Goal: Information Seeking & Learning: Learn about a topic

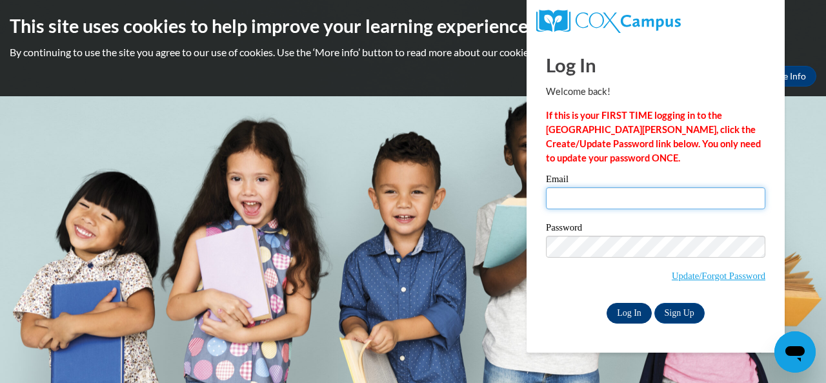
type input "[EMAIL_ADDRESS][DOMAIN_NAME]"
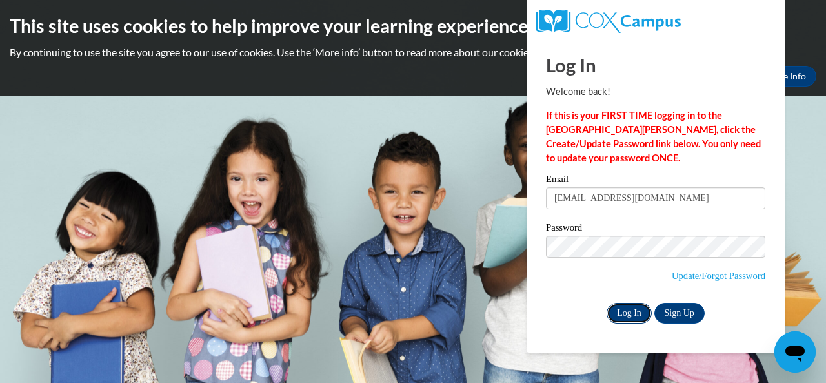
click at [623, 310] on input "Log In" at bounding box center [629, 313] width 45 height 21
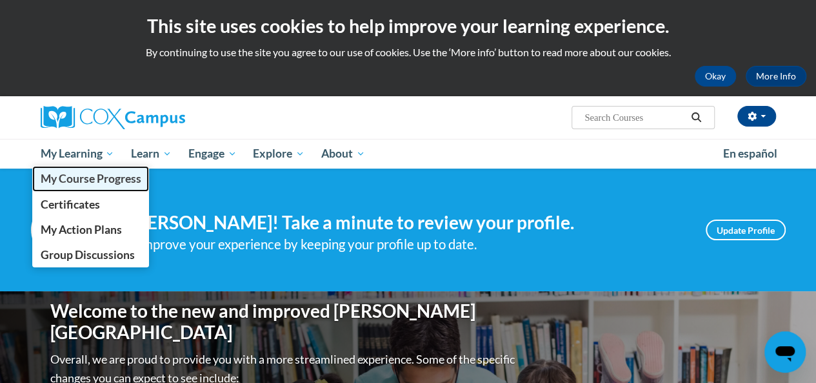
click at [105, 172] on span "My Course Progress" at bounding box center [90, 179] width 101 height 14
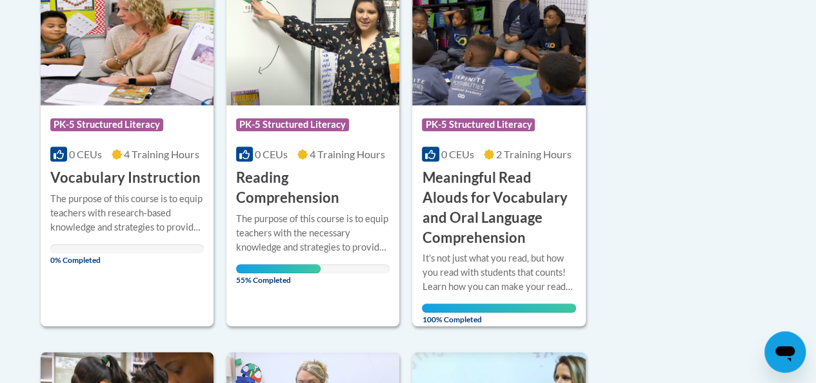
scroll to position [359, 0]
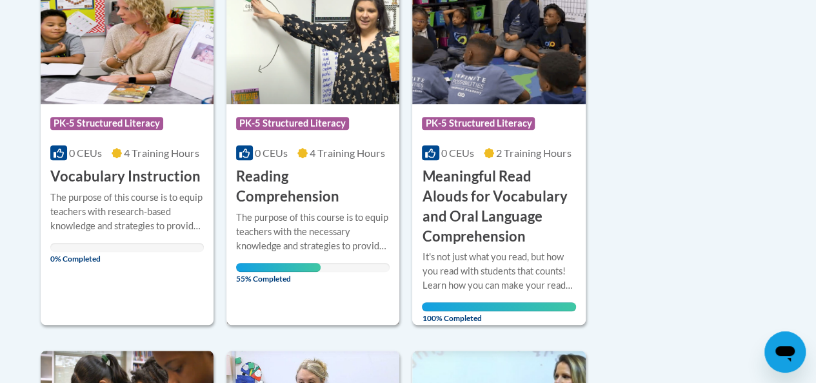
click at [332, 118] on span "PK-5 Structured Literacy" at bounding box center [292, 123] width 113 height 13
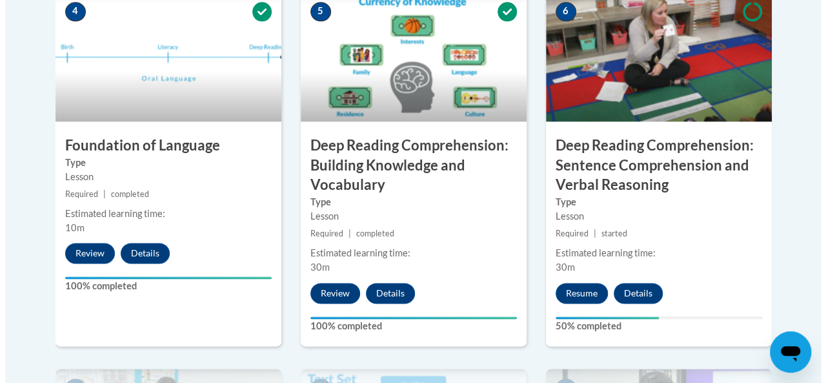
scroll to position [778, 0]
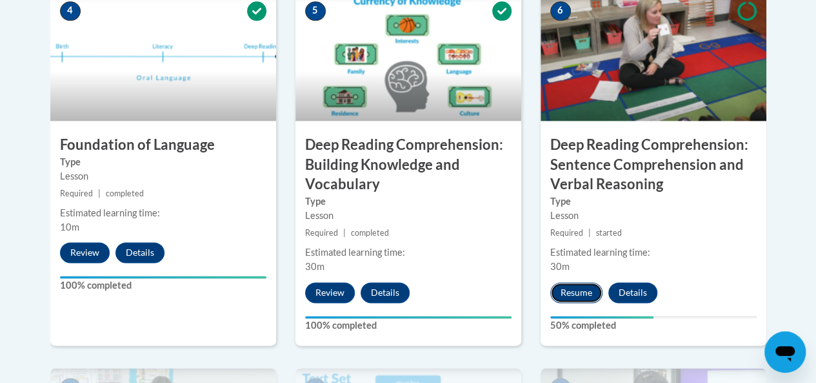
click at [567, 296] on button "Resume" at bounding box center [576, 292] width 52 height 21
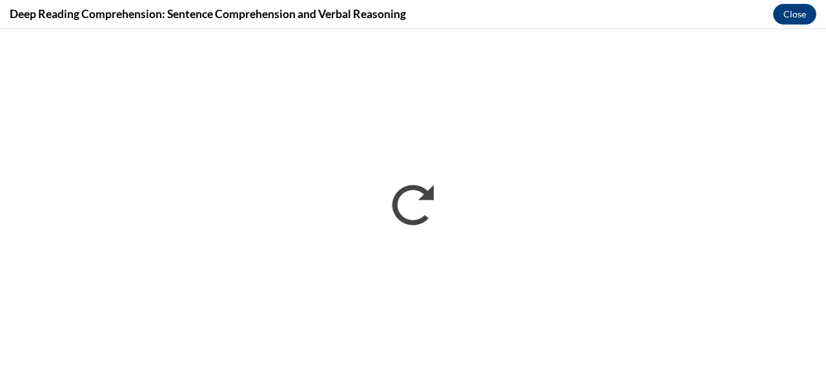
scroll to position [0, 0]
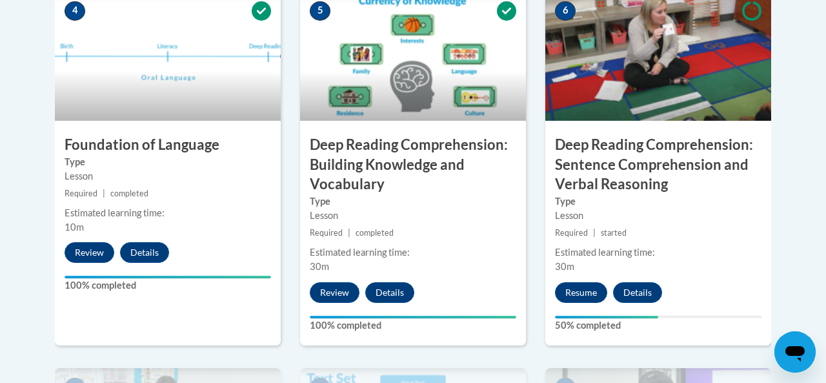
click at [748, 81] on div at bounding box center [413, 191] width 826 height 383
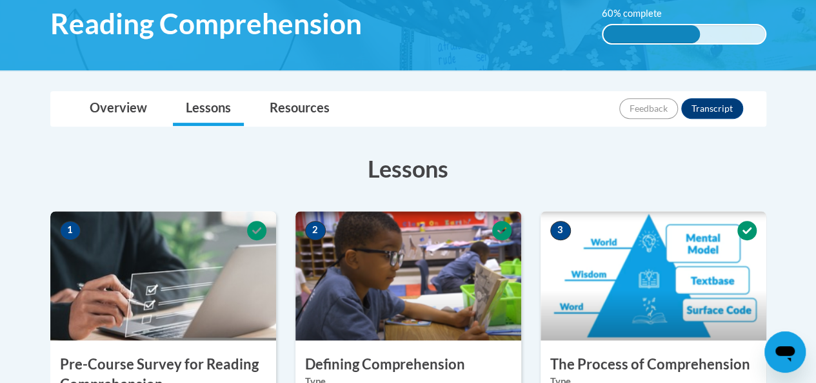
scroll to position [222, 0]
